Goal: Communication & Community: Share content

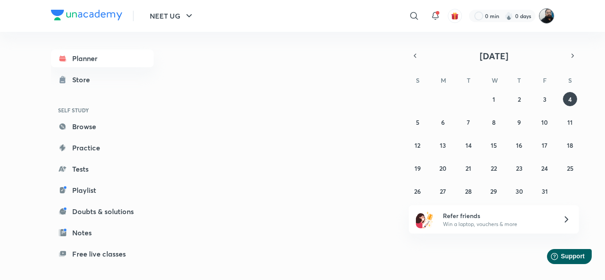
click at [548, 18] on img at bounding box center [546, 15] width 15 height 15
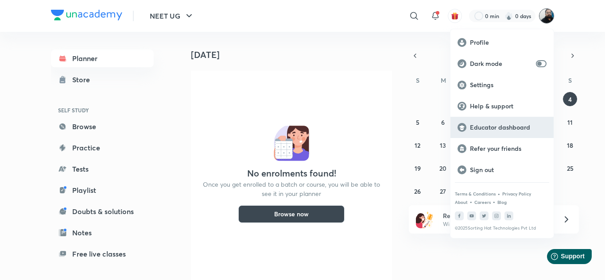
click at [511, 129] on p "Educator dashboard" at bounding box center [508, 128] width 77 height 8
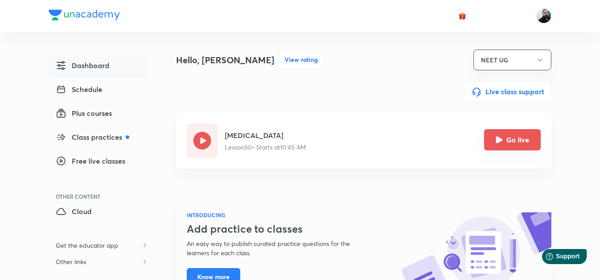
click at [509, 141] on button "Go live" at bounding box center [512, 139] width 57 height 21
click at [503, 142] on icon "Go live" at bounding box center [499, 139] width 7 height 7
